Goal: Obtain resource: Download file/media

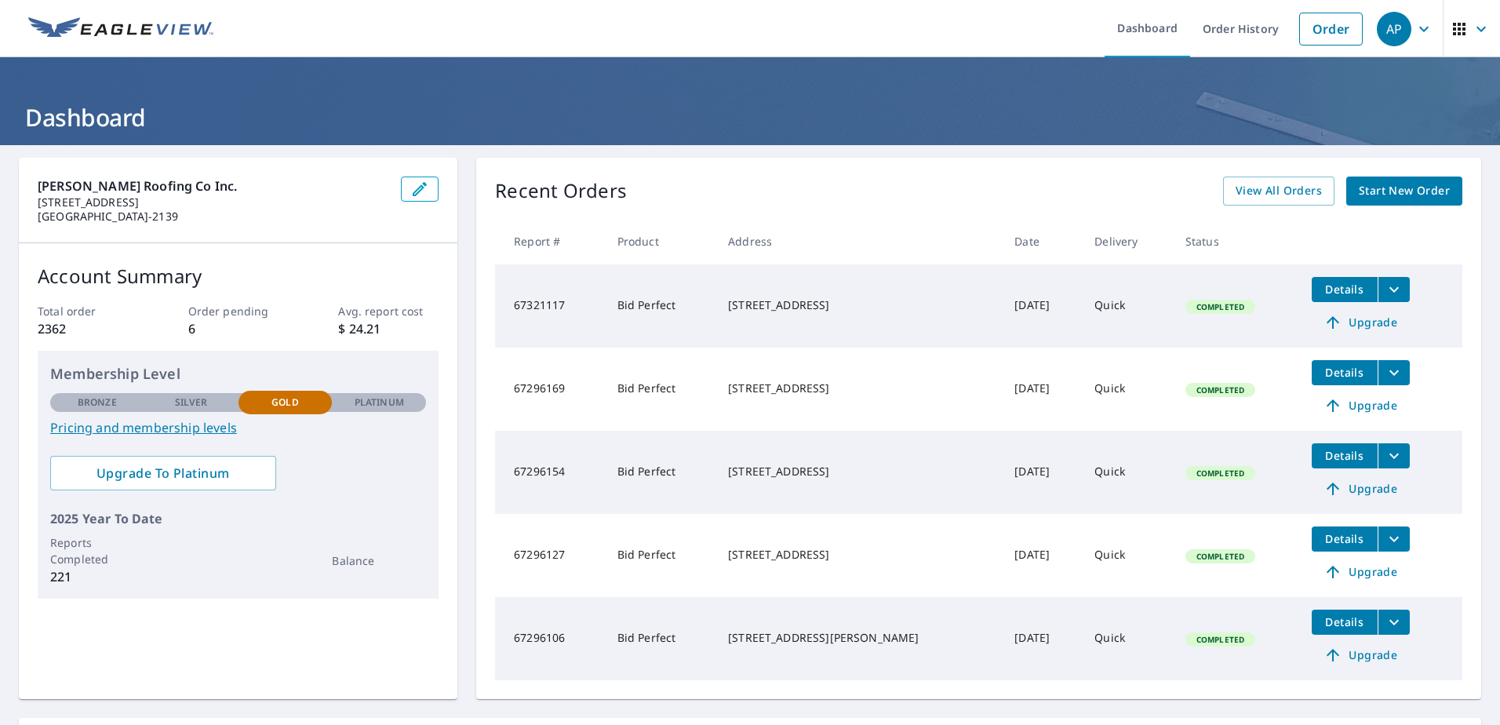
click at [1385, 290] on icon "filesDropdownBtn-67321117" at bounding box center [1394, 289] width 19 height 19
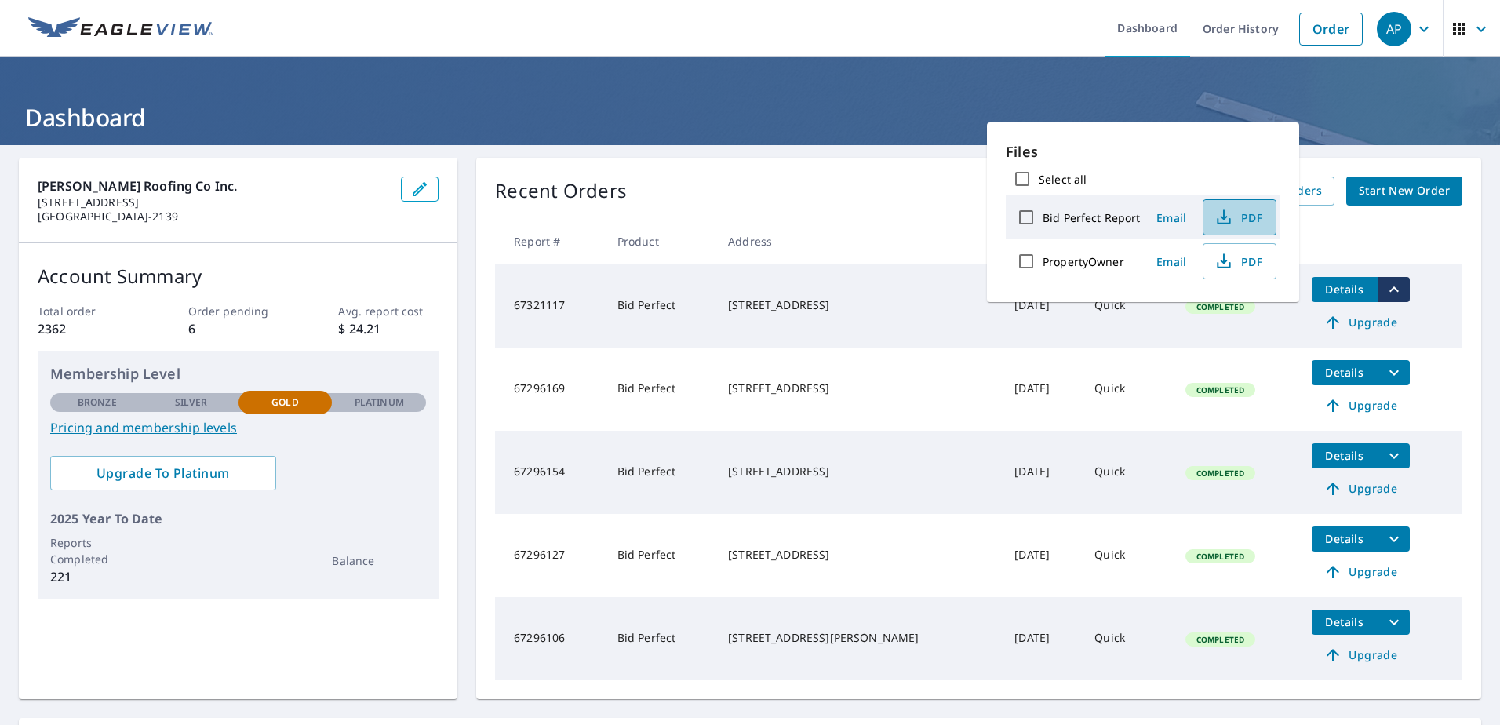
click at [1221, 220] on icon "button" at bounding box center [1224, 217] width 19 height 19
click at [1381, 198] on span "Start New Order" at bounding box center [1404, 191] width 91 height 20
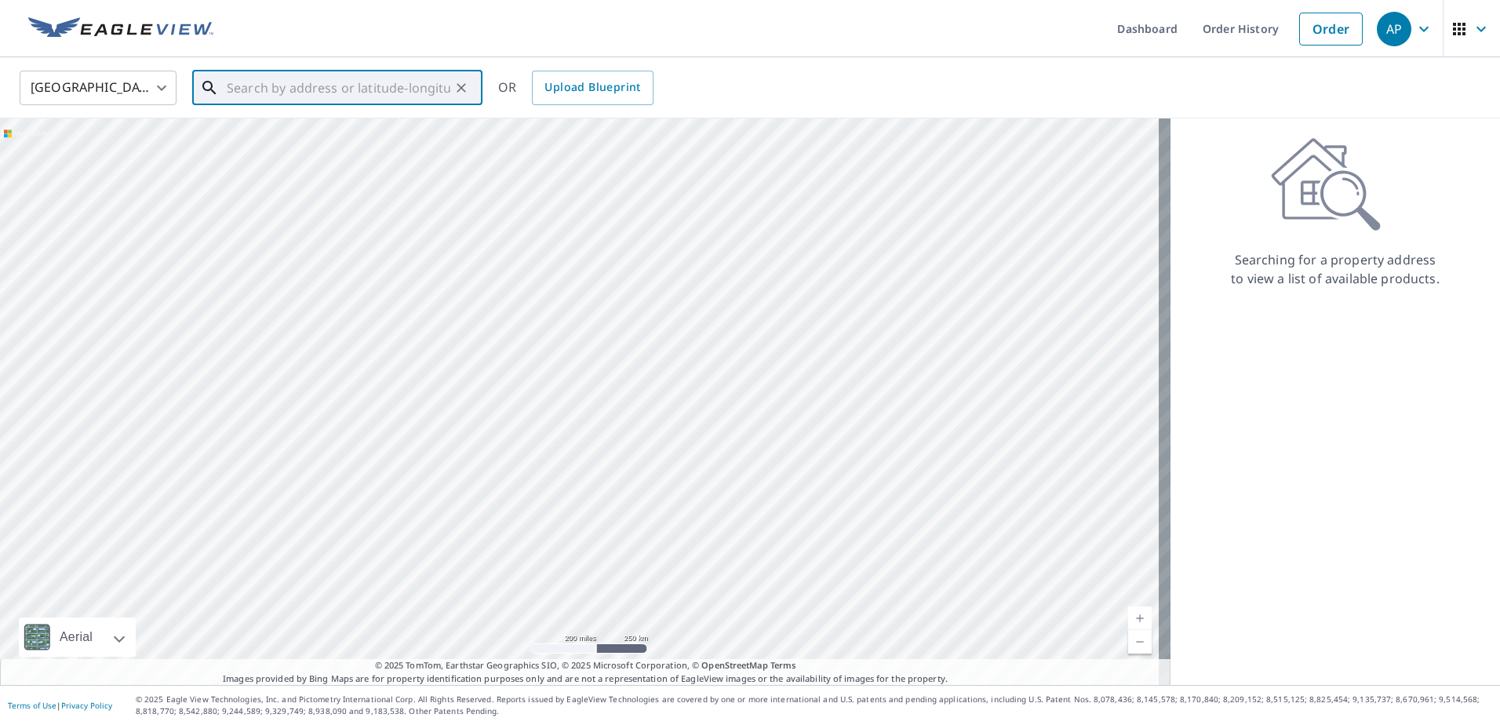
click at [245, 92] on input "text" at bounding box center [339, 88] width 224 height 44
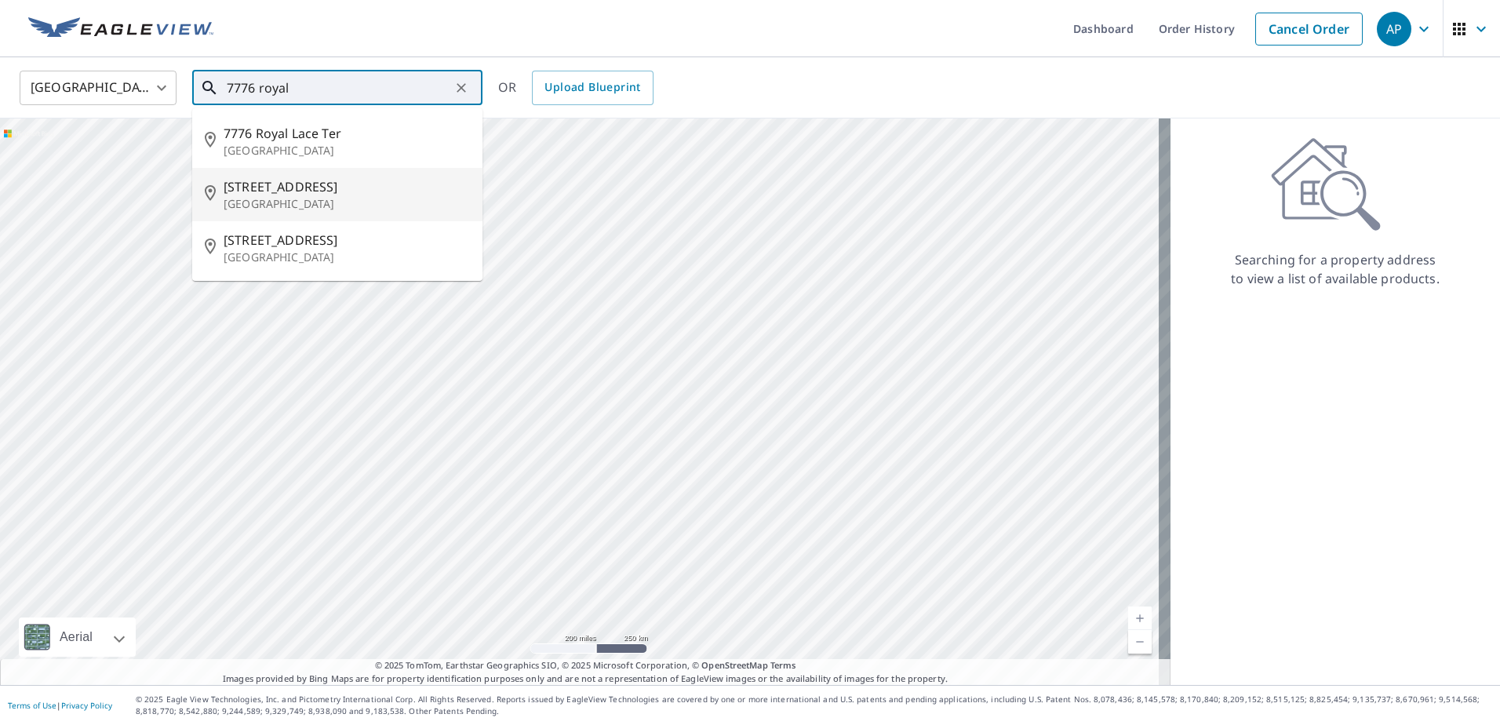
click at [282, 188] on span "7776 Royal Calais Dr" at bounding box center [347, 186] width 246 height 19
type input "7776 Royal Calais Dr Lake Worth, FL 33467"
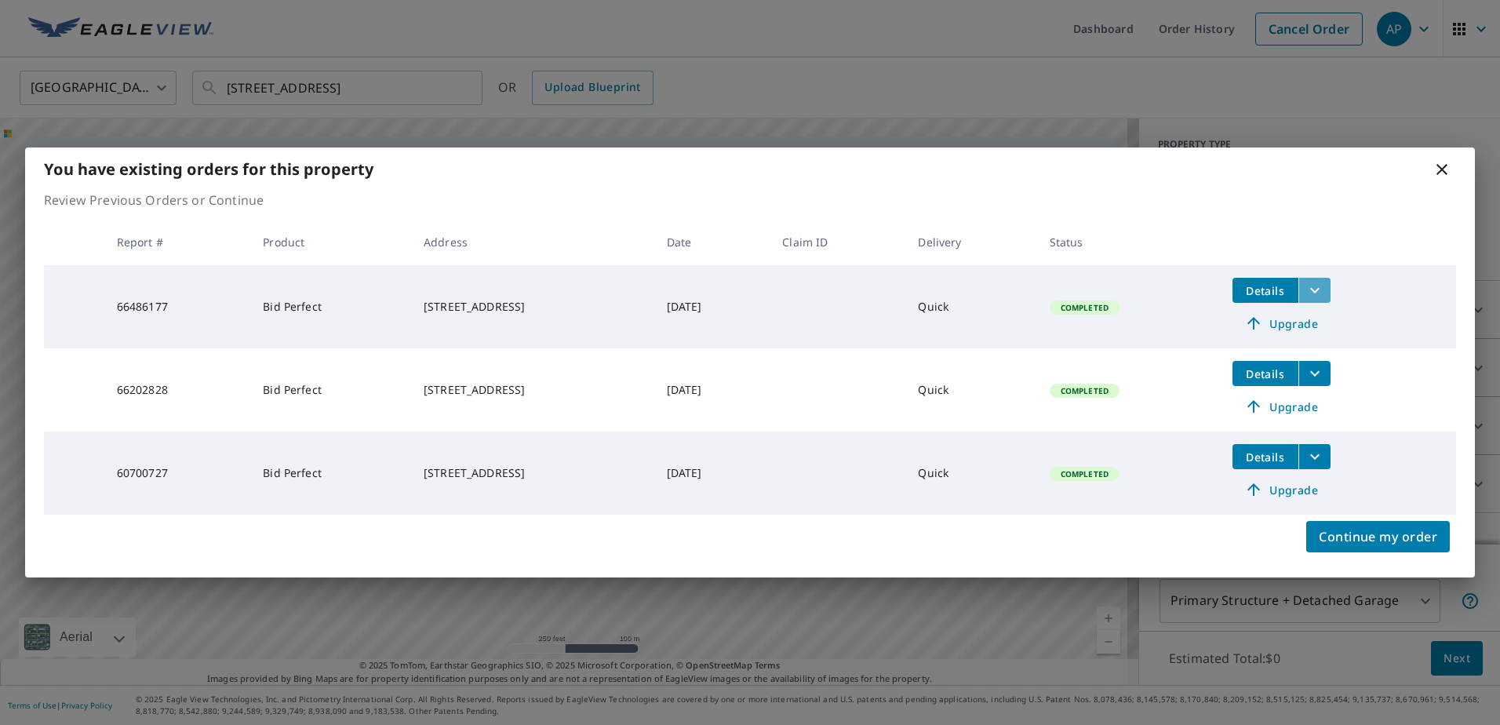
click at [1320, 293] on icon "filesDropdownBtn-66486177" at bounding box center [1315, 290] width 19 height 19
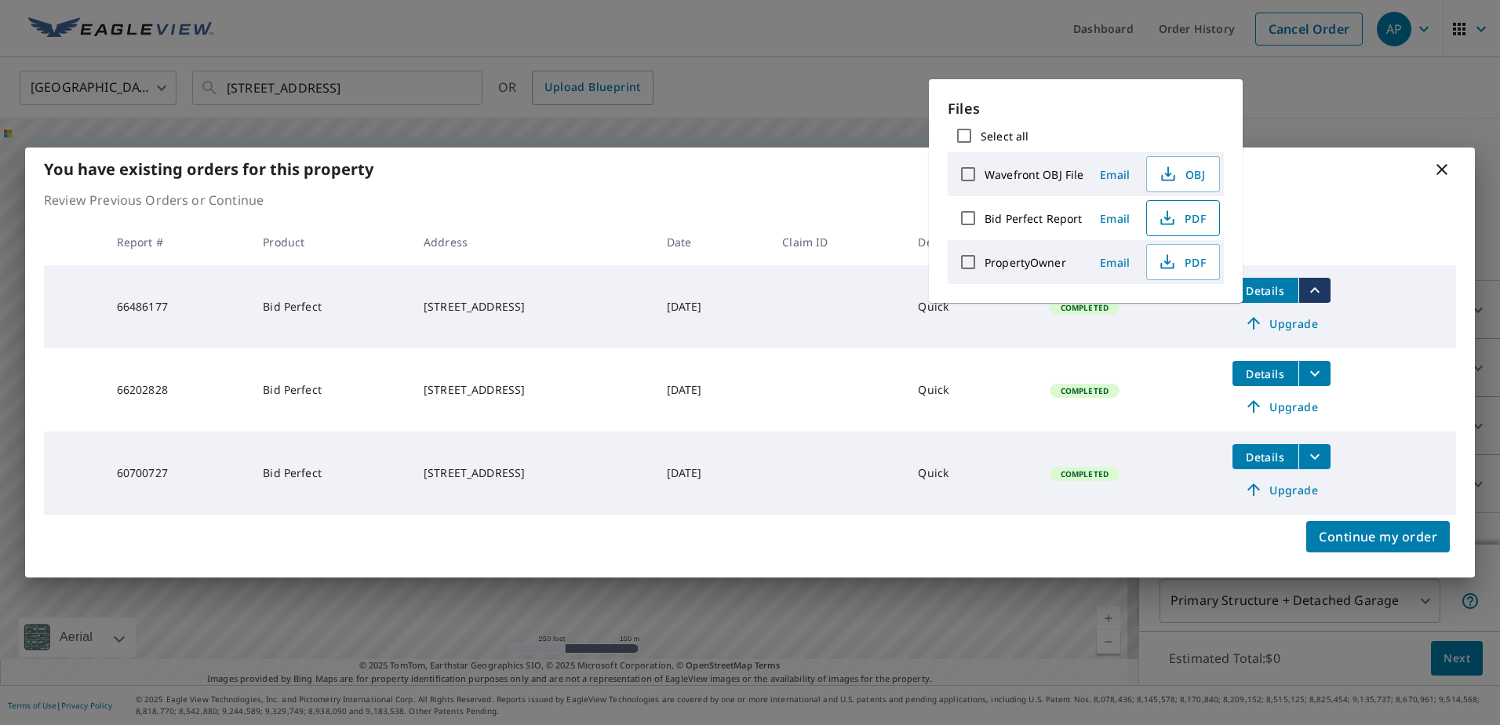
click at [1160, 216] on icon "button" at bounding box center [1167, 218] width 19 height 19
click at [1441, 166] on icon at bounding box center [1442, 169] width 19 height 19
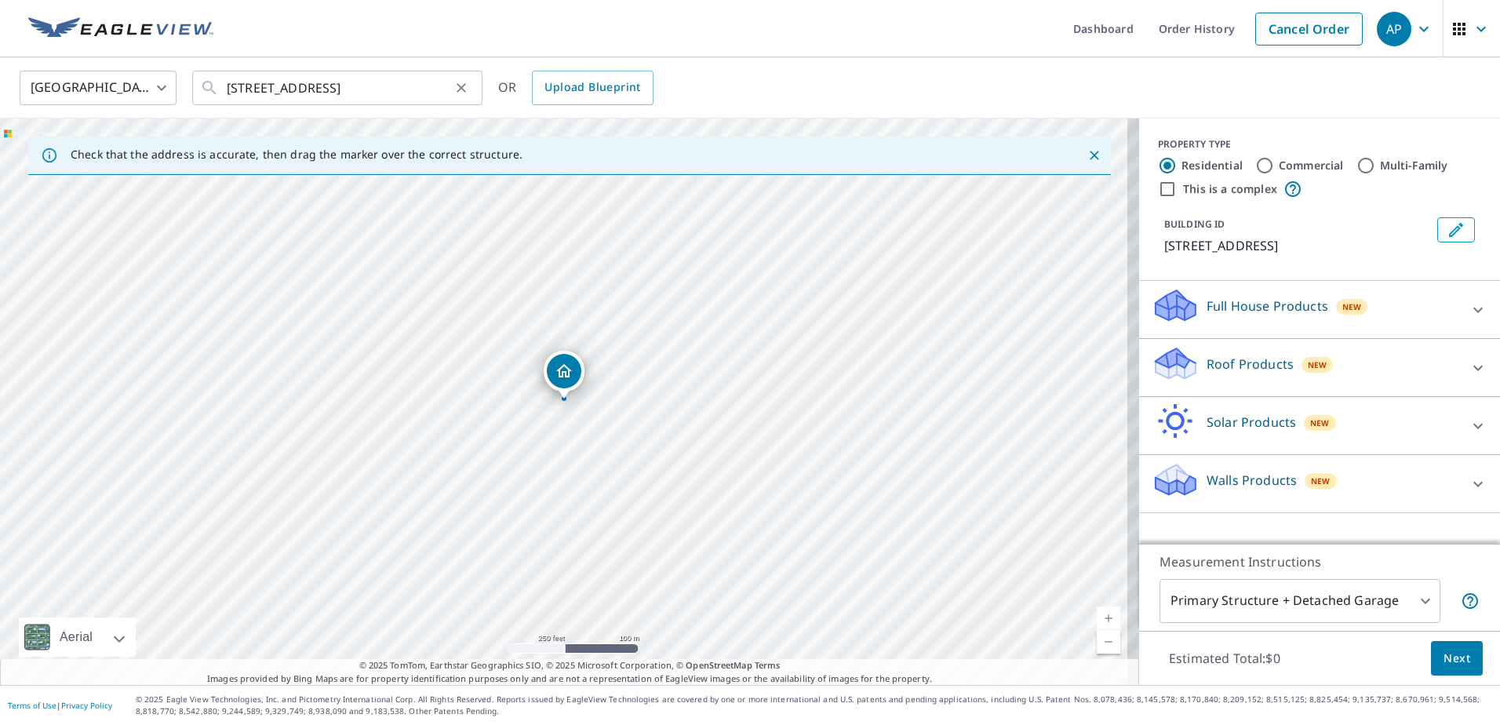
click at [463, 87] on icon "Clear" at bounding box center [462, 88] width 16 height 16
click at [317, 91] on input "text" at bounding box center [339, 88] width 224 height 44
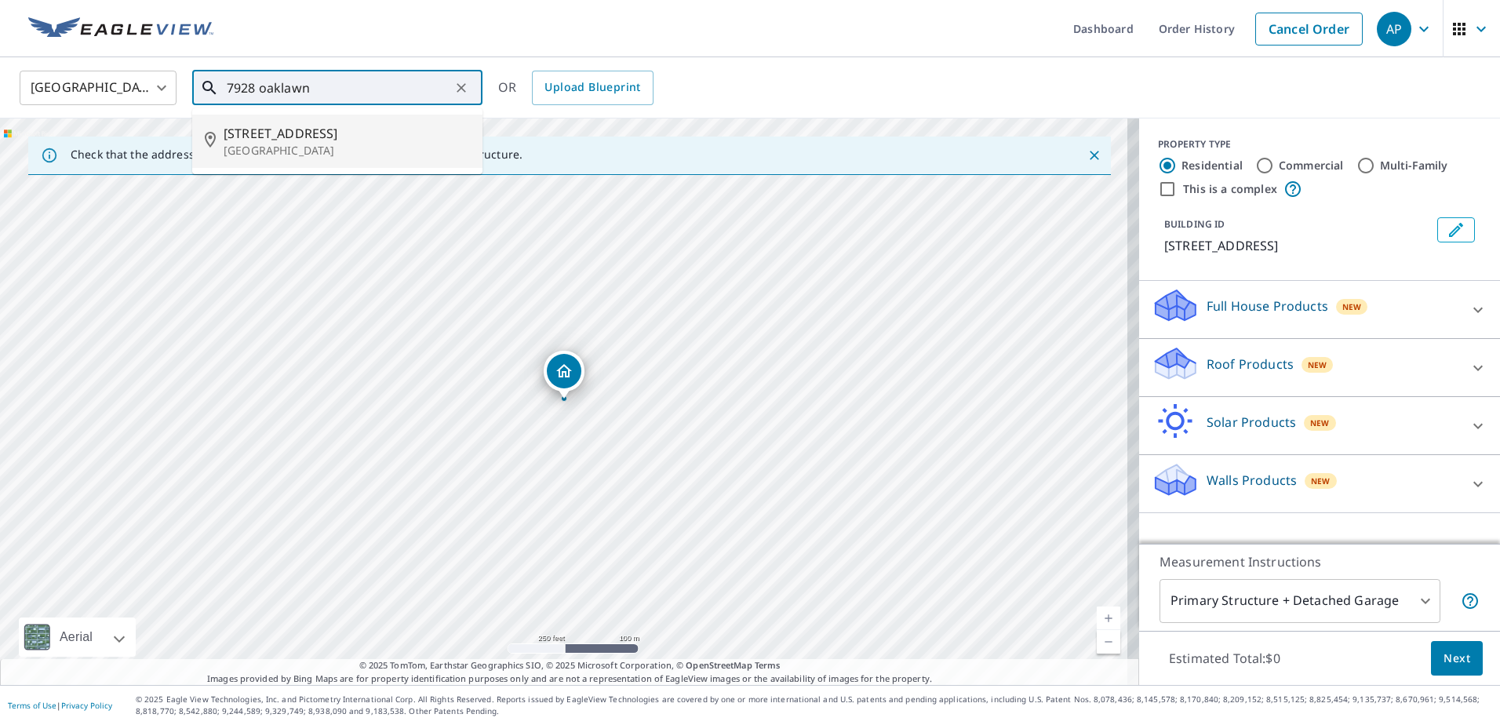
click at [248, 137] on span "7928 Oaklawn Cv" at bounding box center [347, 133] width 246 height 19
type input "7928 Oaklawn Cv Lake Worth, FL 33467"
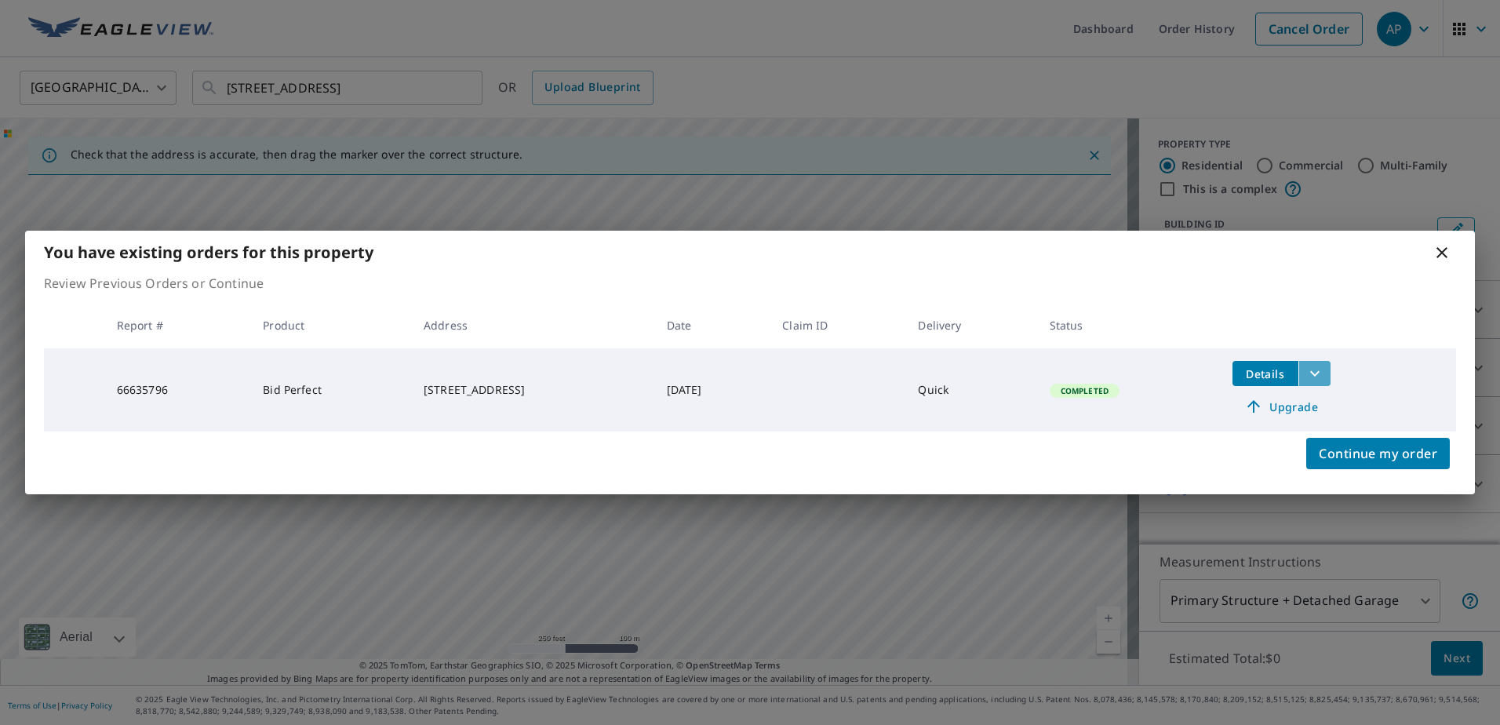
click at [1324, 371] on icon "filesDropdownBtn-66635796" at bounding box center [1315, 373] width 19 height 19
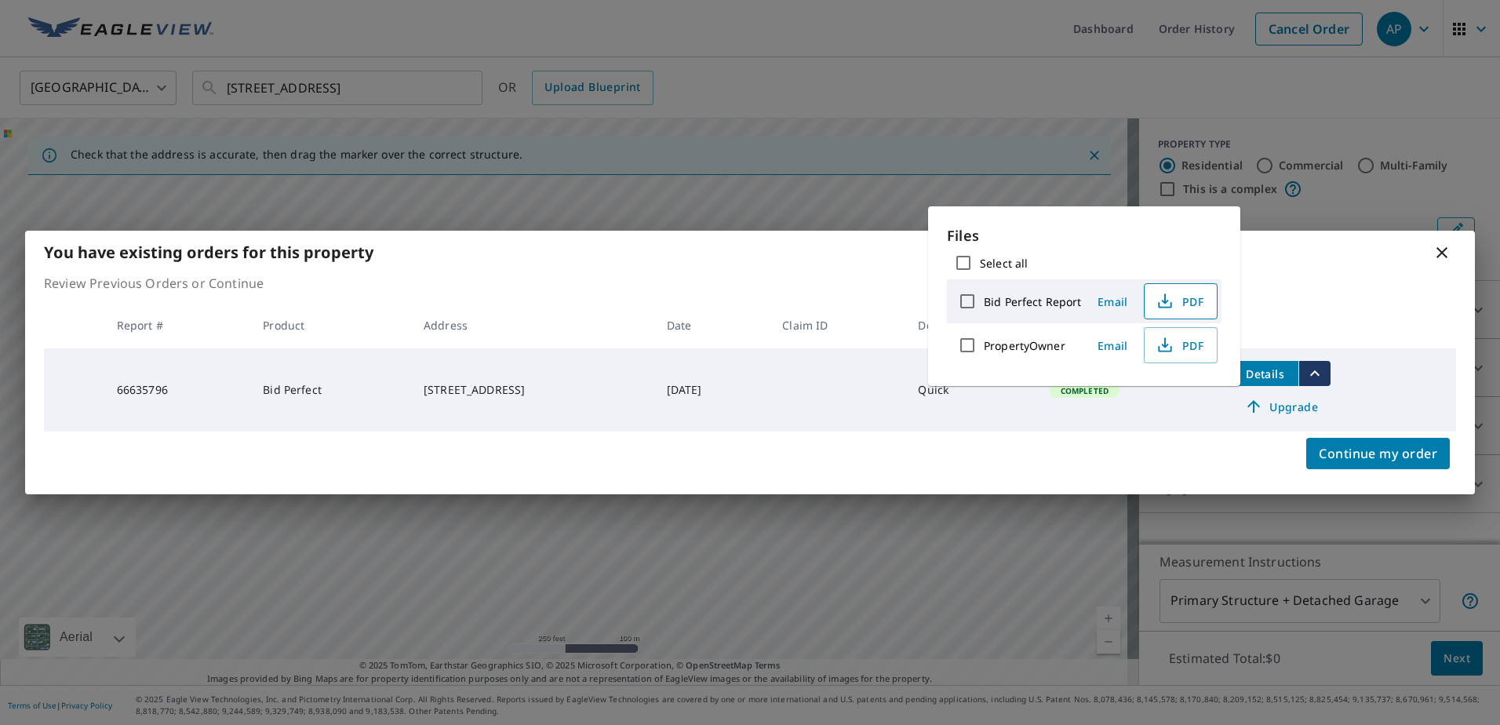
click at [1159, 304] on icon "button" at bounding box center [1165, 301] width 19 height 19
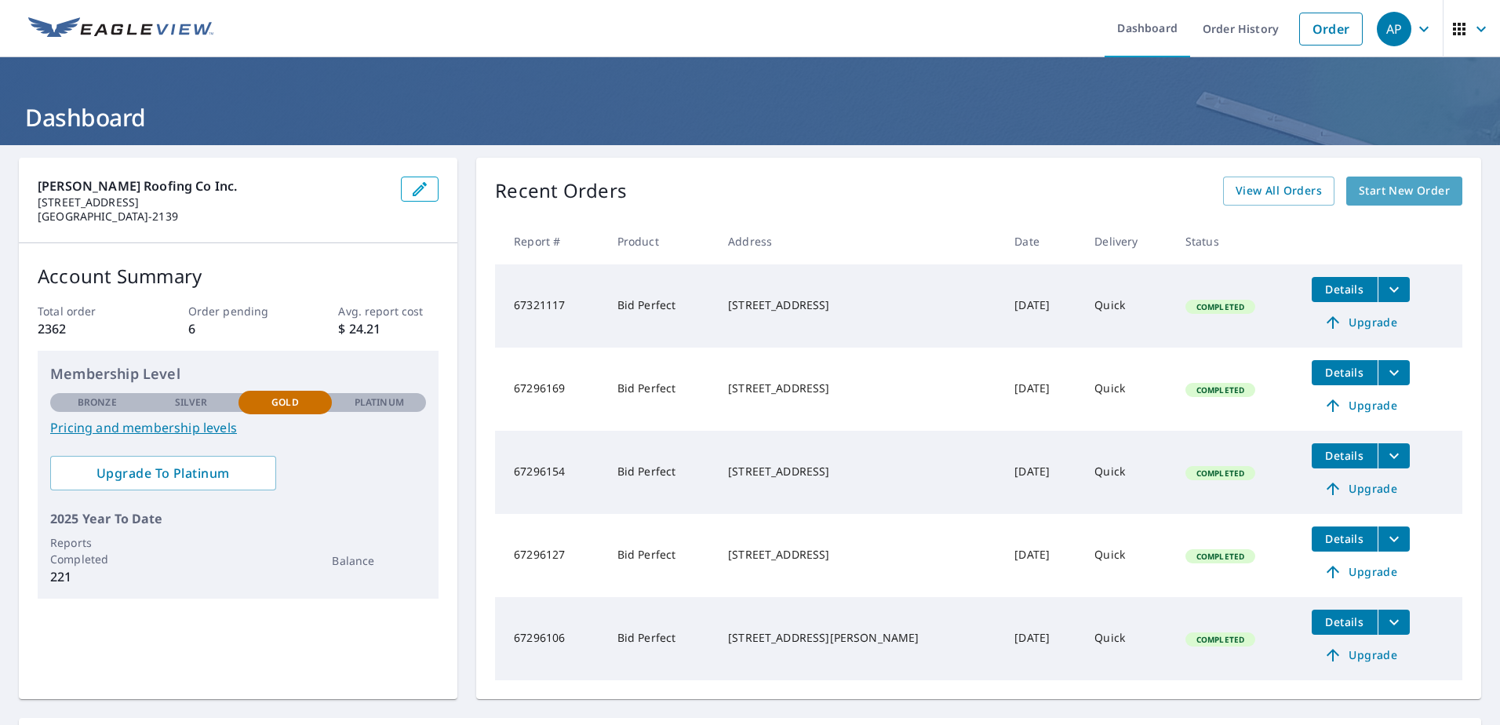
click at [1399, 187] on span "Start New Order" at bounding box center [1404, 191] width 91 height 20
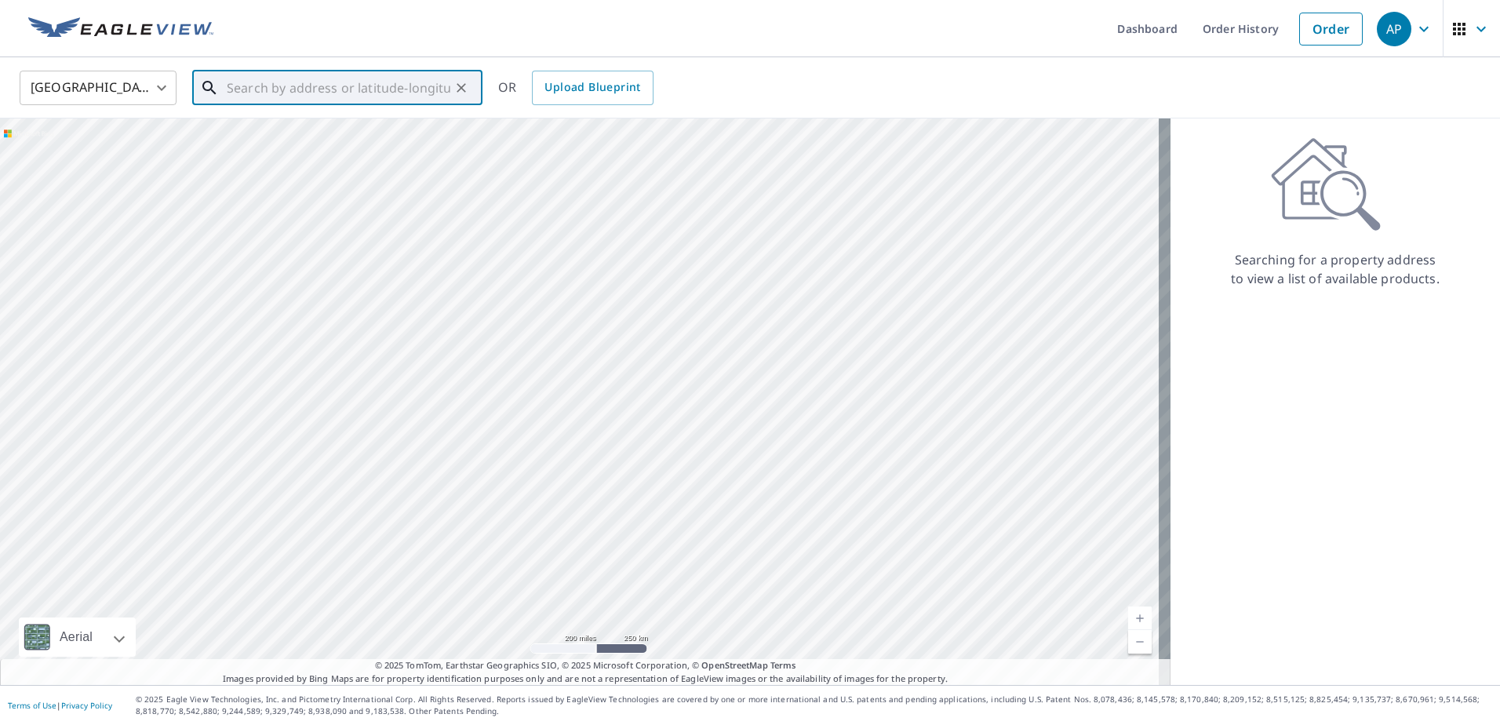
click at [260, 92] on input "text" at bounding box center [339, 88] width 224 height 44
click at [243, 139] on span "135 Playa Rienta Way" at bounding box center [347, 133] width 246 height 19
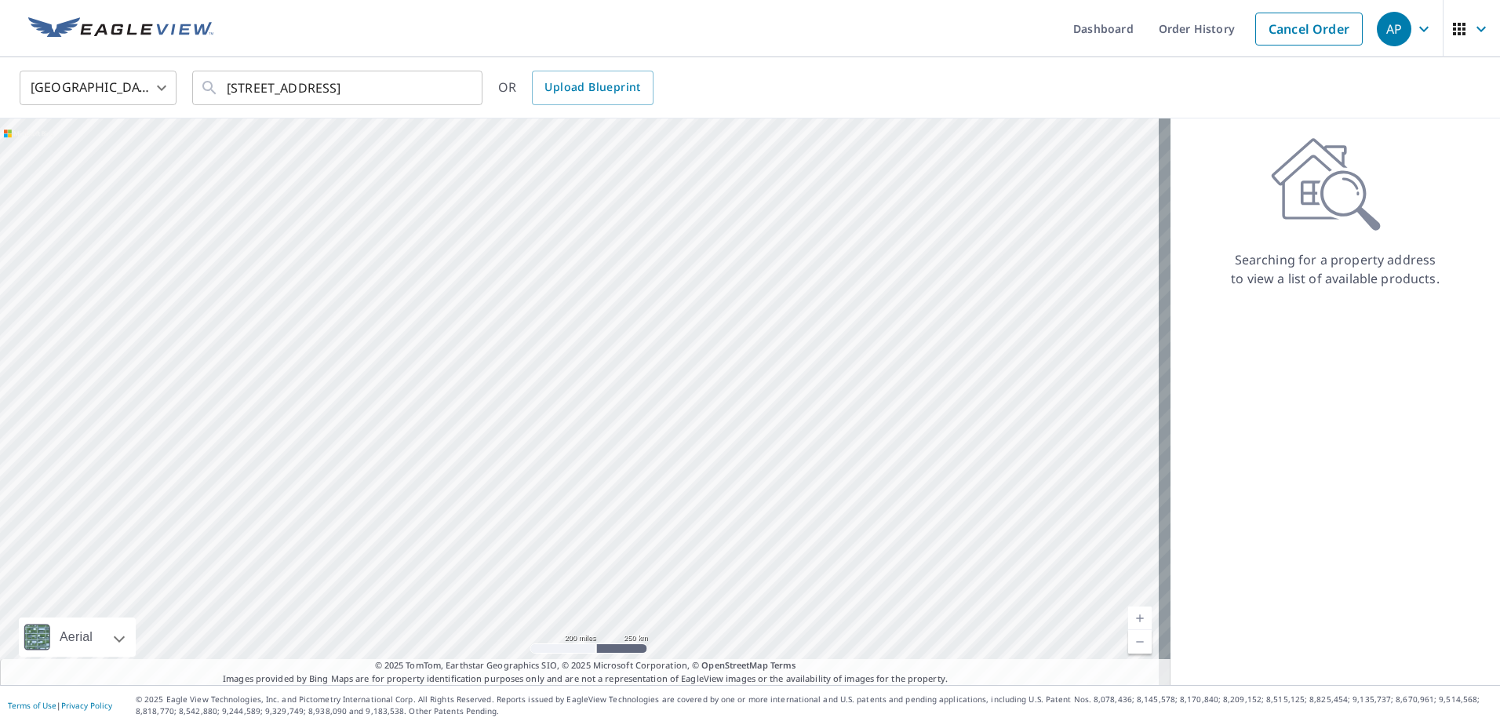
type input "135 Playa Rienta Way Palm Beach Gardens, FL 33418"
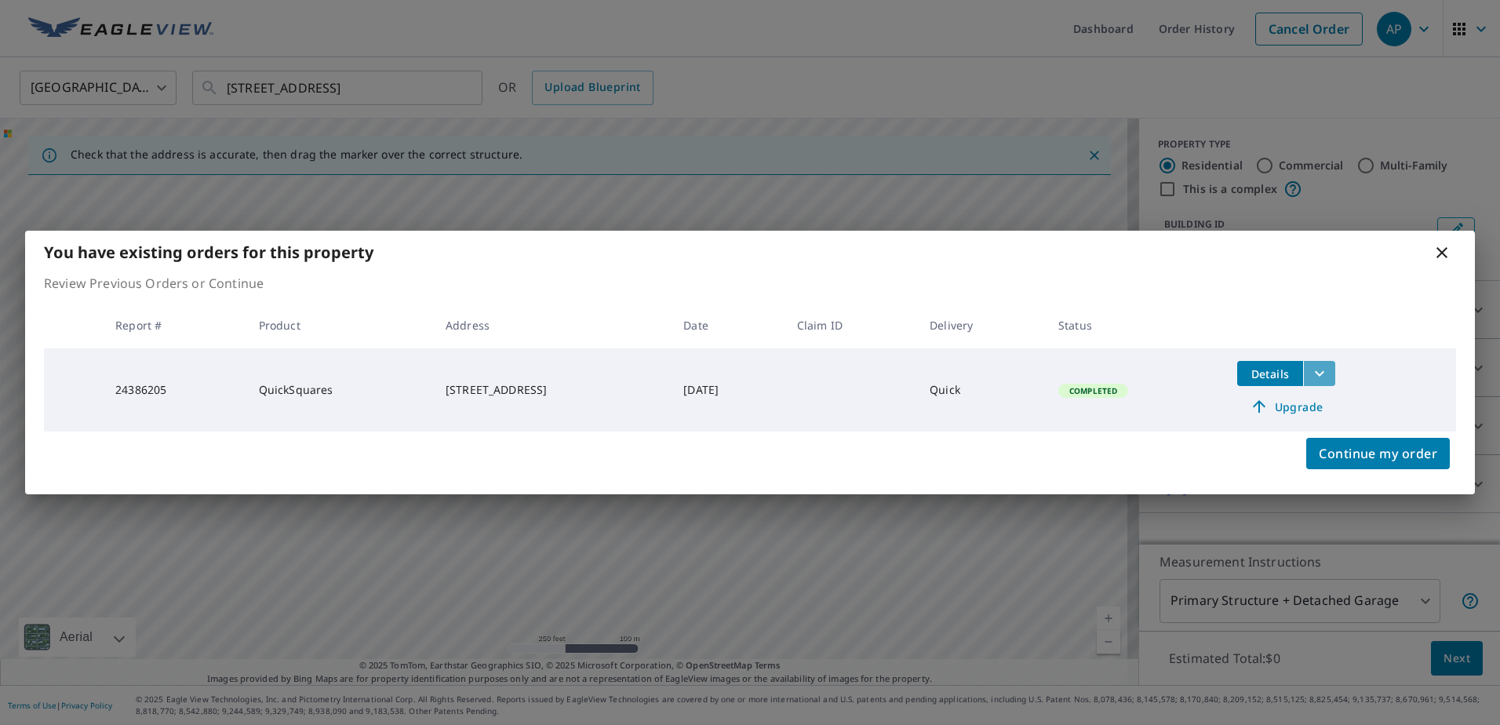
click at [1329, 369] on icon "filesDropdownBtn-24386205" at bounding box center [1319, 373] width 19 height 19
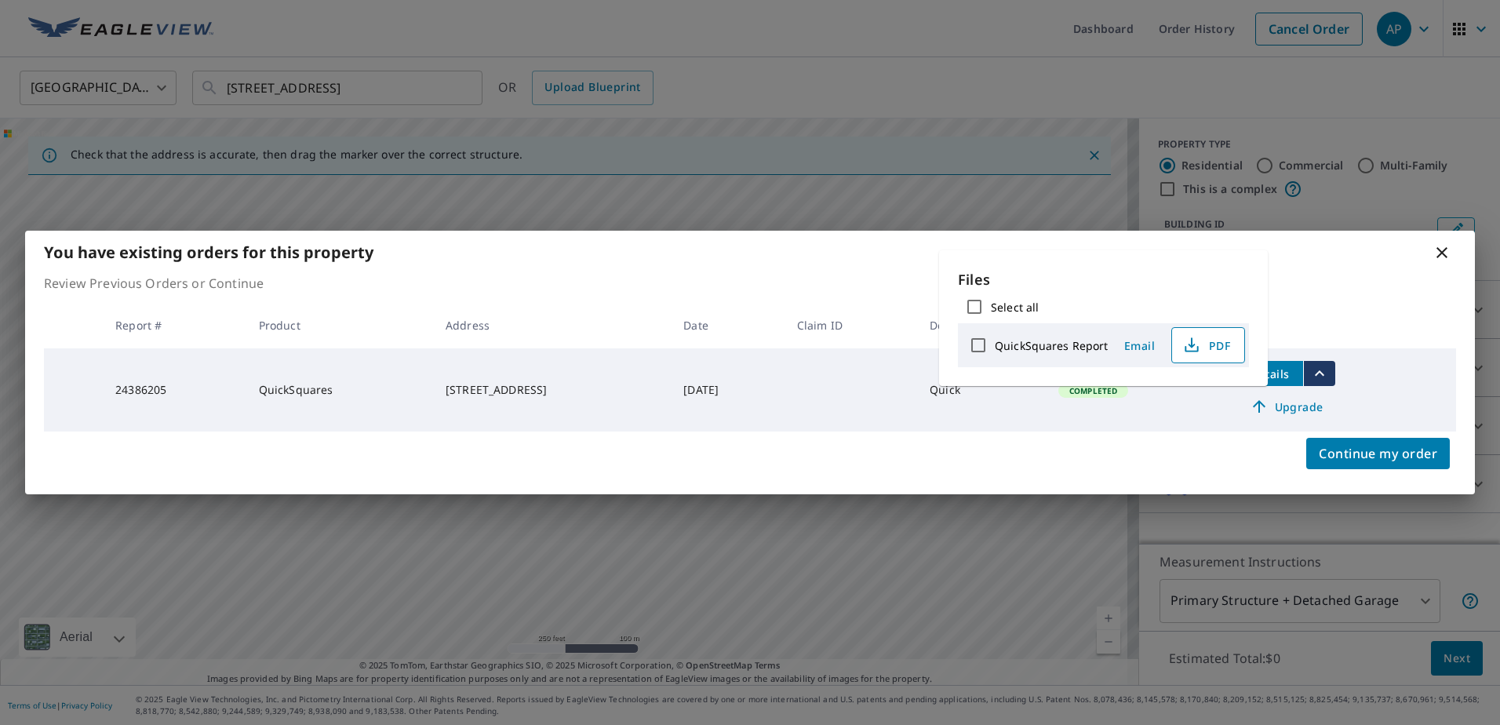
click at [1190, 341] on icon "button" at bounding box center [1191, 345] width 19 height 19
click at [1445, 252] on icon at bounding box center [1442, 252] width 19 height 19
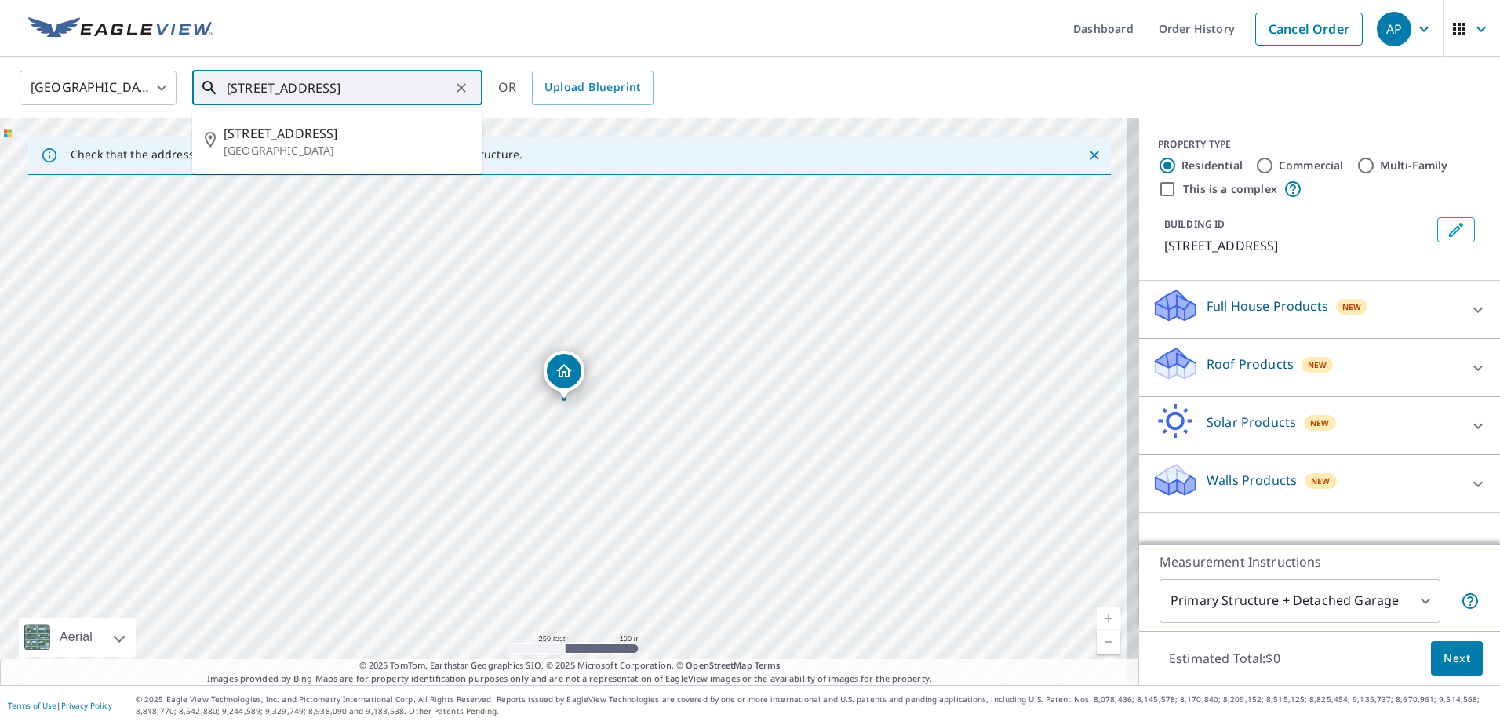
click at [308, 86] on input "135 Playa Rienta Way Palm Beach Gardens, FL 33418" at bounding box center [339, 88] width 224 height 44
click at [465, 86] on icon "Clear" at bounding box center [462, 88] width 16 height 16
click at [370, 148] on p "Lake Worth, FL 33467" at bounding box center [347, 151] width 246 height 16
type input "7836 Kingsley Palm Ter Lake Worth, FL 33467"
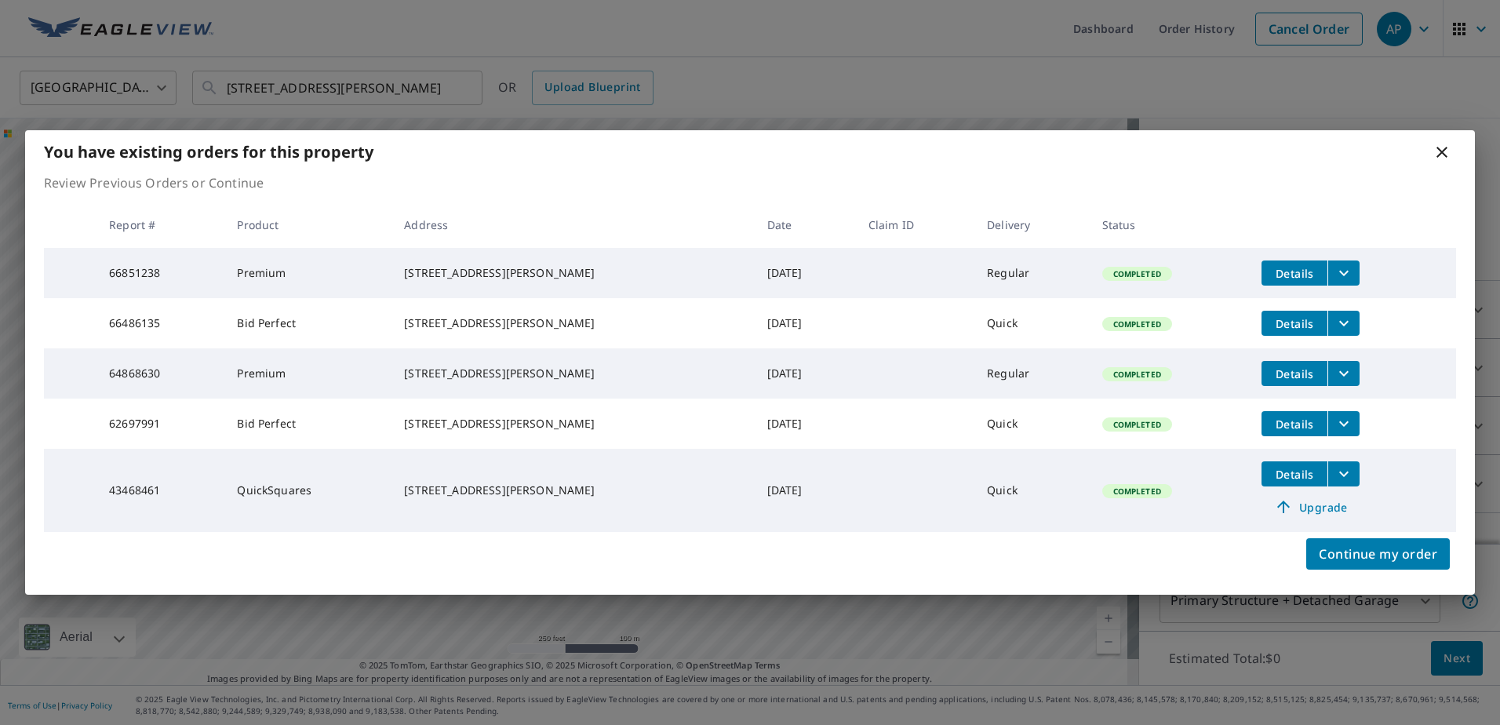
click at [1346, 482] on icon "filesDropdownBtn-43468461" at bounding box center [1344, 474] width 19 height 19
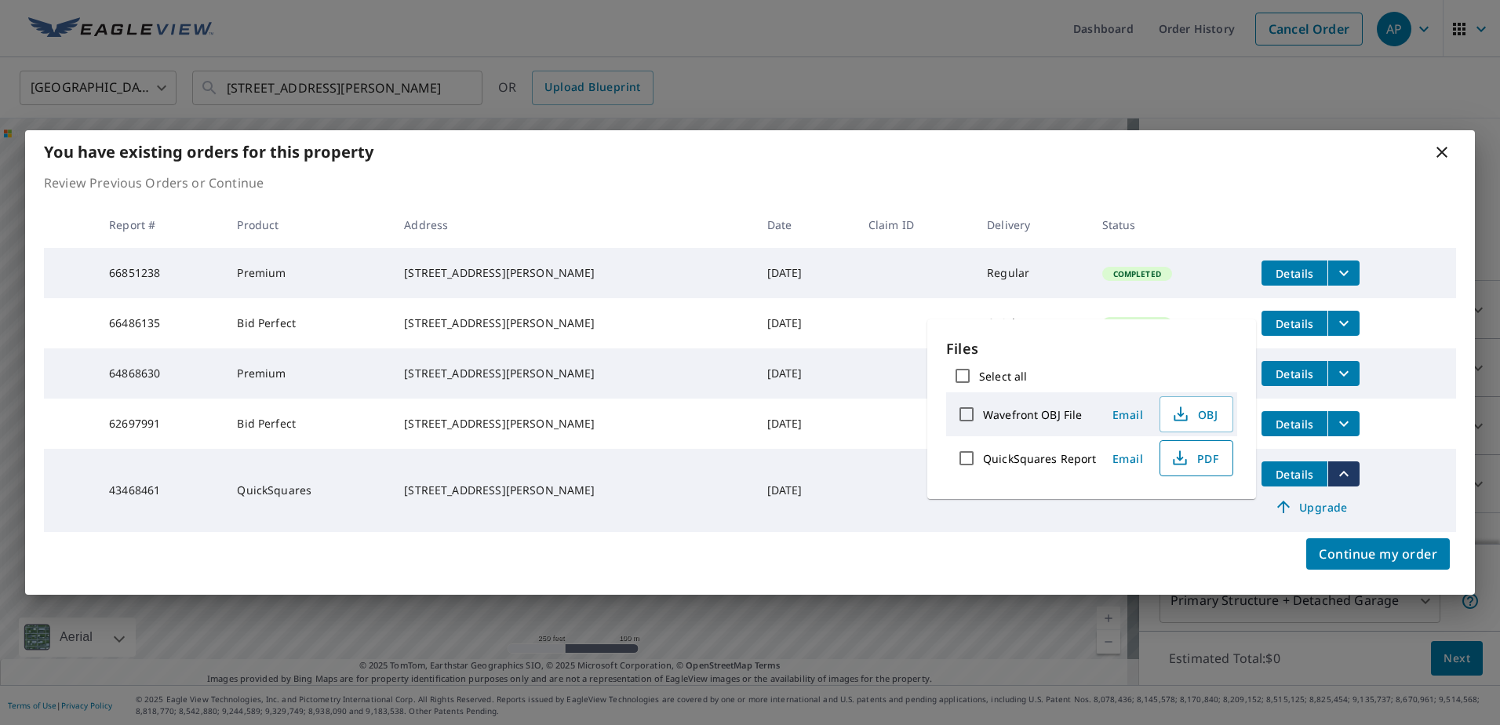
click at [1182, 461] on icon "button" at bounding box center [1180, 458] width 19 height 19
